Goal: Register for event/course

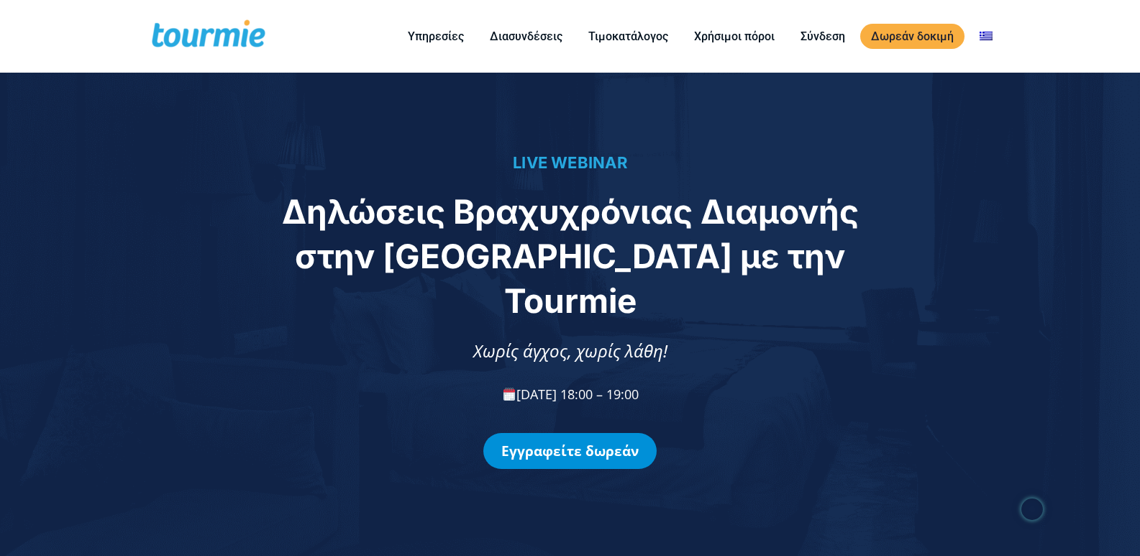
click at [568, 433] on link "Εγγραφείτε δωρεάν" at bounding box center [569, 451] width 173 height 36
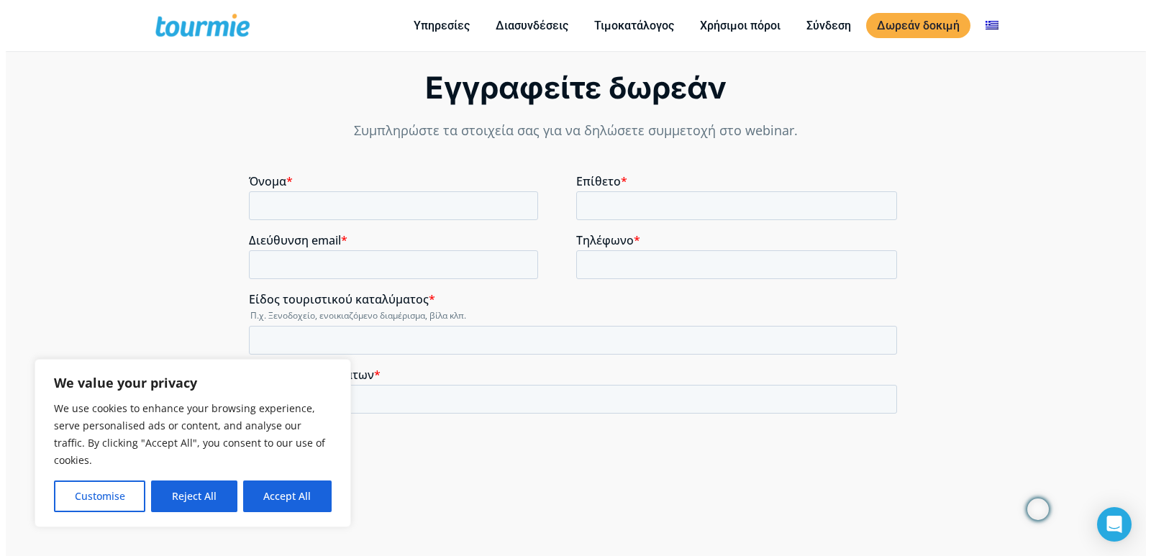
scroll to position [1020, 0]
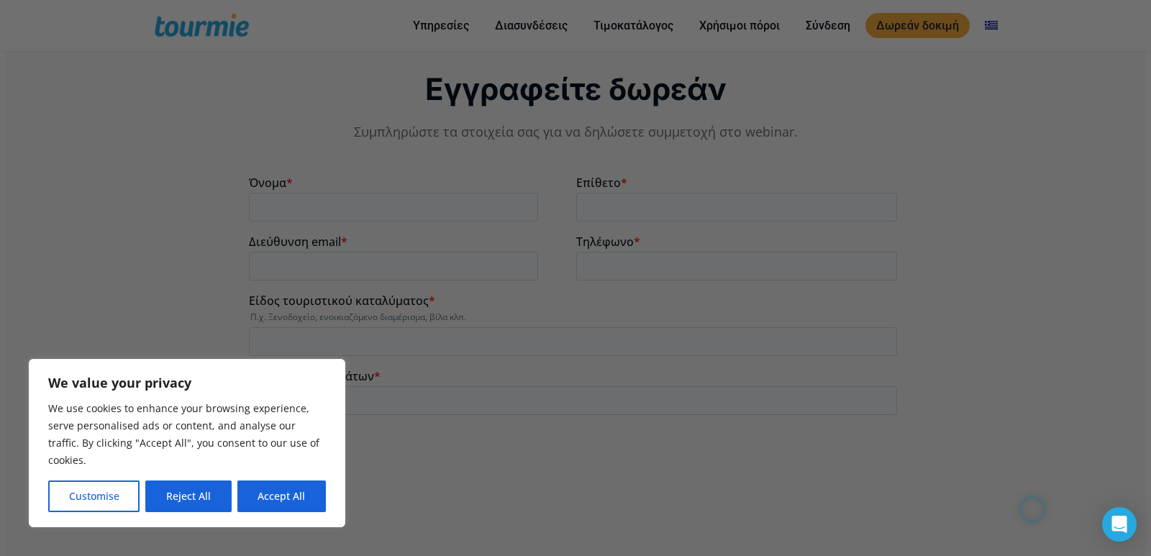
click at [128, 244] on div at bounding box center [581, 281] width 1162 height 562
click at [303, 498] on button "Accept All" at bounding box center [281, 497] width 88 height 32
checkbox input "true"
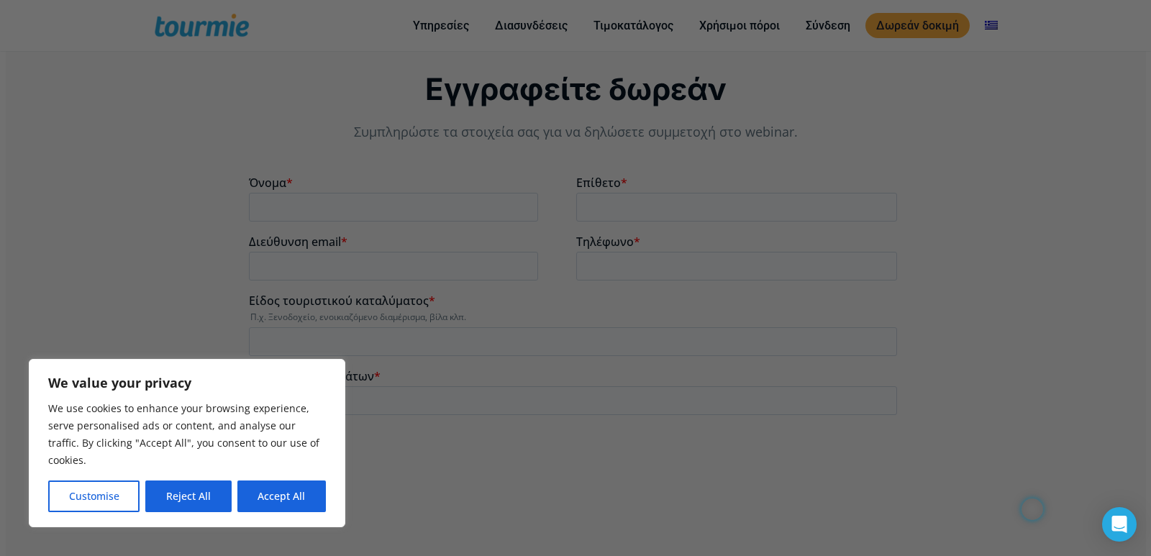
checkbox input "true"
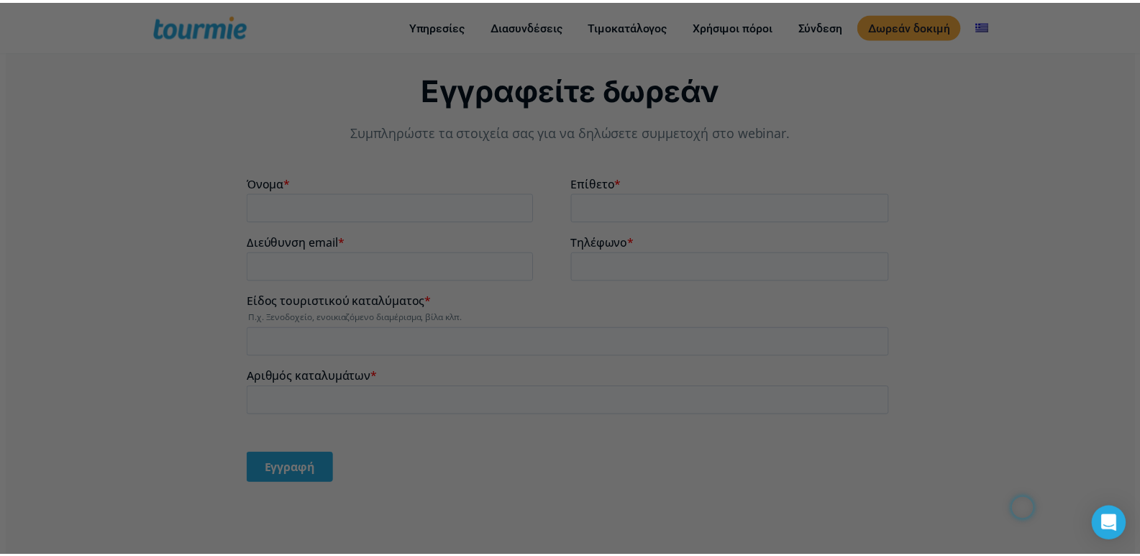
scroll to position [0, 0]
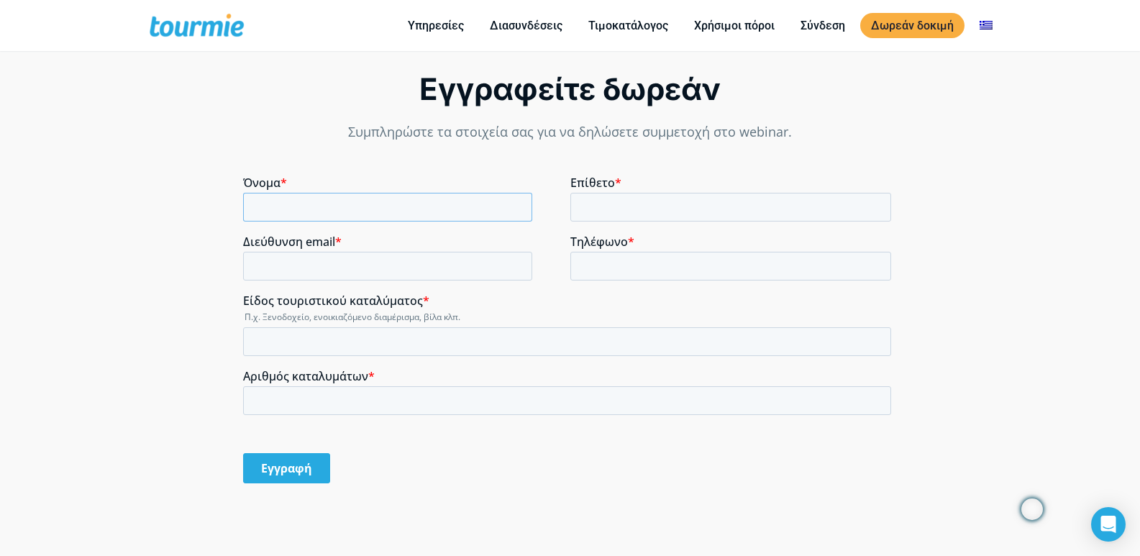
click at [293, 204] on input "Όνομα *" at bounding box center [387, 207] width 289 height 29
type input "MARINA"
click at [594, 214] on input "Επίθετο *" at bounding box center [731, 207] width 322 height 29
type input "KOUKA"
click at [362, 274] on input "Διεύθυνση email *" at bounding box center [387, 266] width 289 height 29
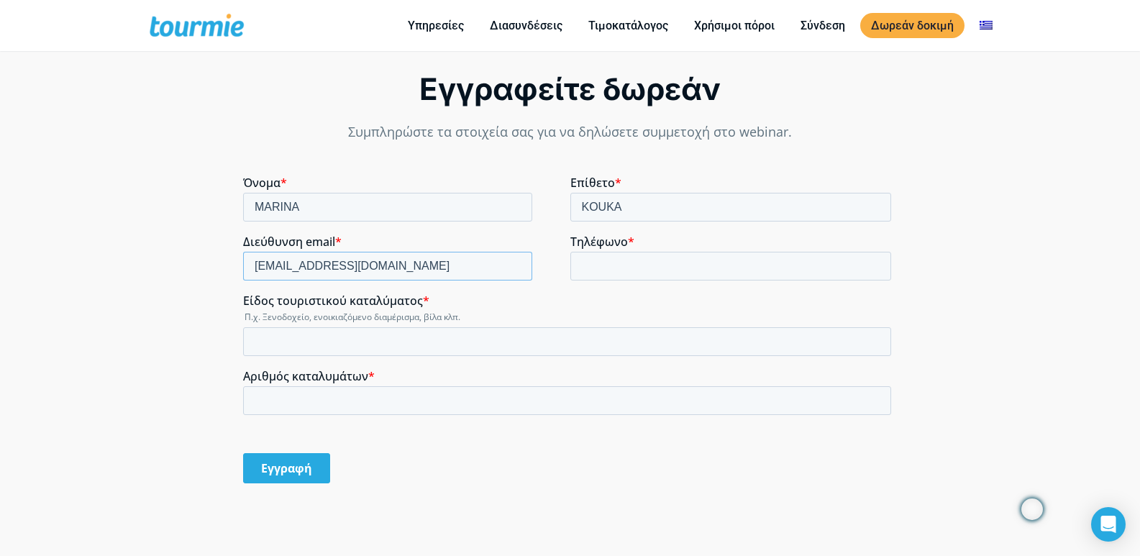
type input "koukamar@yahoo.gr"
click at [675, 270] on input "Τηλέφωνο *" at bounding box center [731, 266] width 322 height 29
type input "6937027599"
click at [388, 345] on input "Είδος τουριστικού καταλύματος *" at bounding box center [567, 341] width 648 height 29
type input "e"
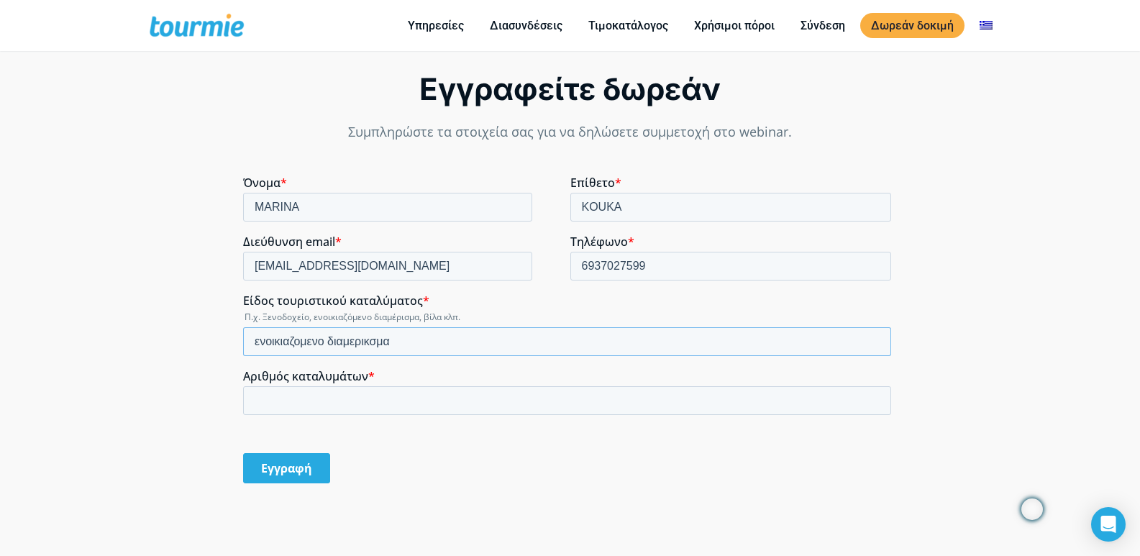
type input "ενοικιαζομενο διαμερικσμα"
click at [300, 393] on input "Αριθμός καταλυμάτων *" at bounding box center [567, 400] width 648 height 29
type input "2"
click at [299, 473] on input "Εγγραφή" at bounding box center [286, 468] width 87 height 30
